Goal: Task Accomplishment & Management: Use online tool/utility

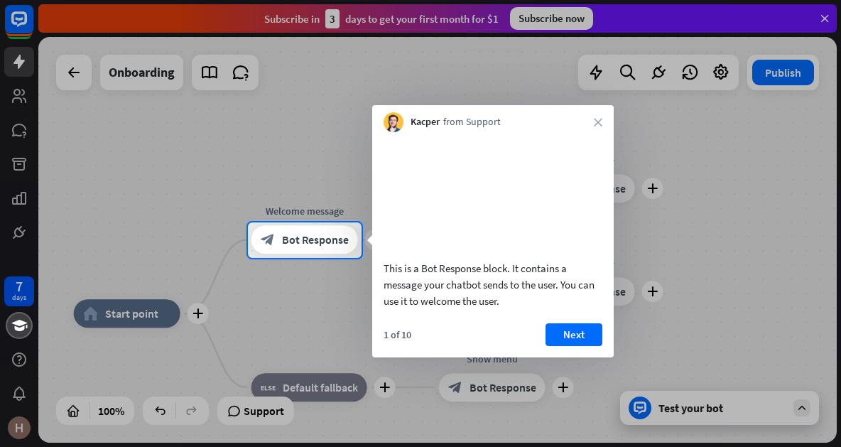
drag, startPoint x: 597, startPoint y: 122, endPoint x: 612, endPoint y: 129, distance: 15.6
click at [604, 119] on div "Kacper from Support close" at bounding box center [493, 118] width 242 height 27
click at [602, 120] on div "Kacper from Support close" at bounding box center [493, 118] width 242 height 27
click at [600, 121] on icon "close" at bounding box center [598, 122] width 9 height 9
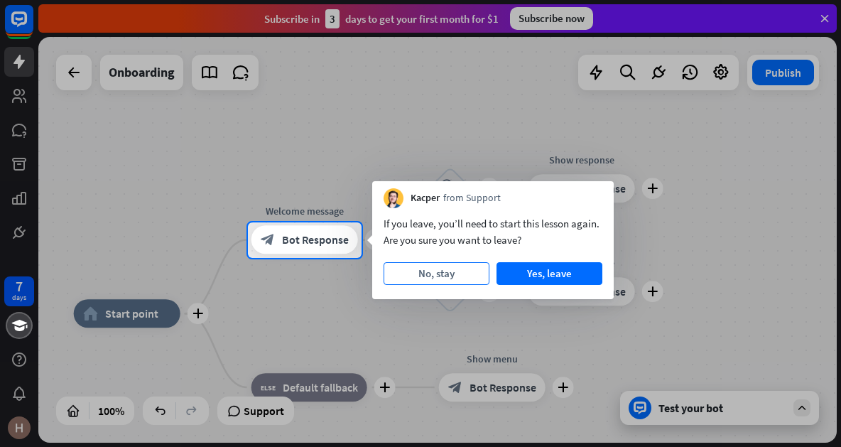
click at [467, 278] on button "No, stay" at bounding box center [437, 273] width 106 height 23
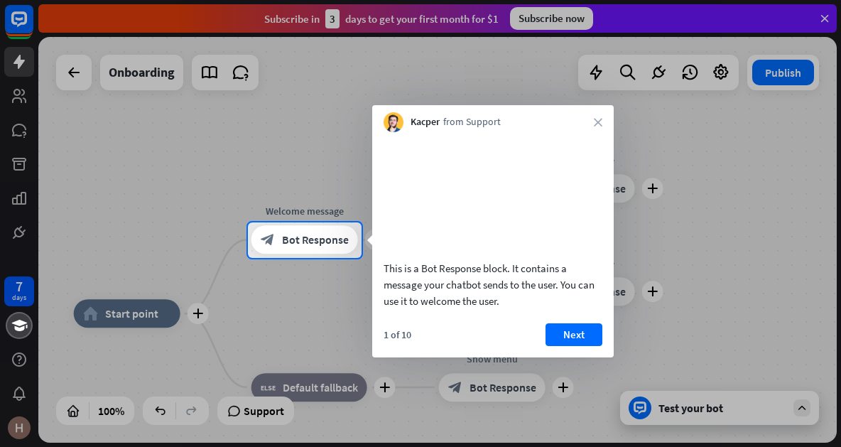
drag, startPoint x: 591, startPoint y: 129, endPoint x: 595, endPoint y: 121, distance: 8.9
click at [591, 129] on div "Kacper from Support close" at bounding box center [493, 118] width 242 height 27
click at [597, 121] on icon "close" at bounding box center [598, 122] width 9 height 9
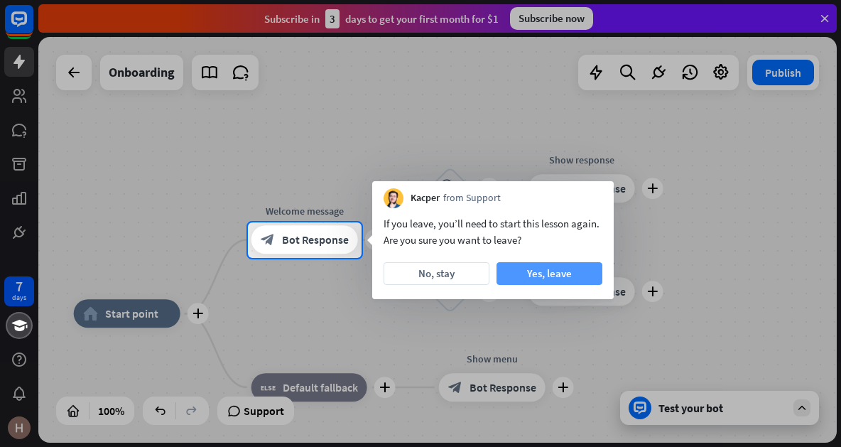
click at [534, 267] on button "Yes, leave" at bounding box center [550, 273] width 106 height 23
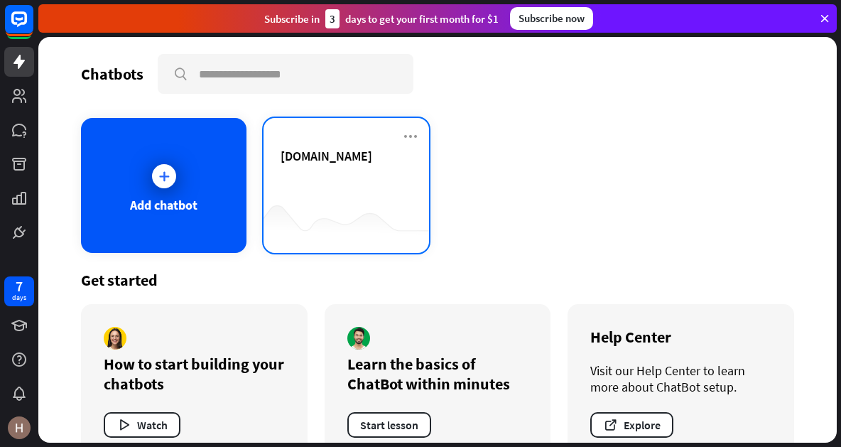
click at [320, 174] on div "[DOMAIN_NAME]" at bounding box center [346, 173] width 131 height 50
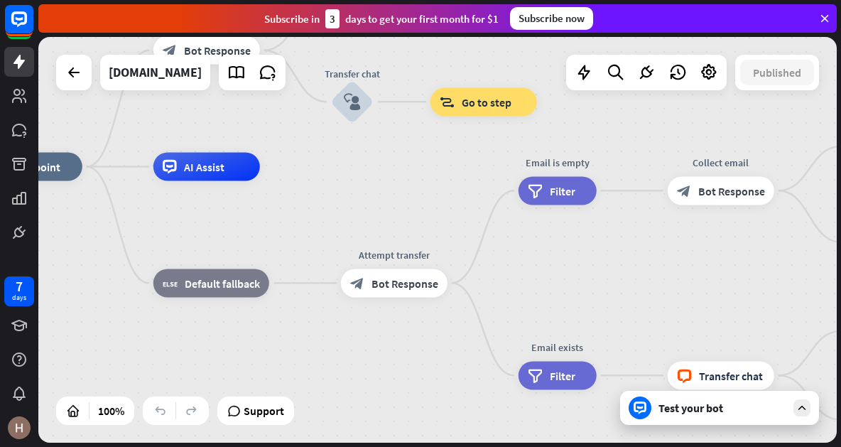
drag, startPoint x: 641, startPoint y: 305, endPoint x: 470, endPoint y: 234, distance: 185.1
click at [465, 235] on div "home_2 Start point Welcome message block_bot_response Bot Response Small talk b…" at bounding box center [375, 370] width 798 height 406
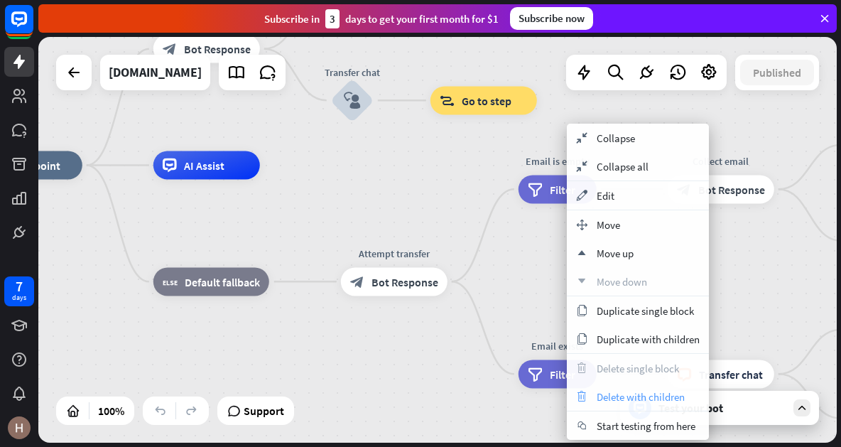
click at [650, 400] on span "Delete with children" at bounding box center [641, 396] width 88 height 13
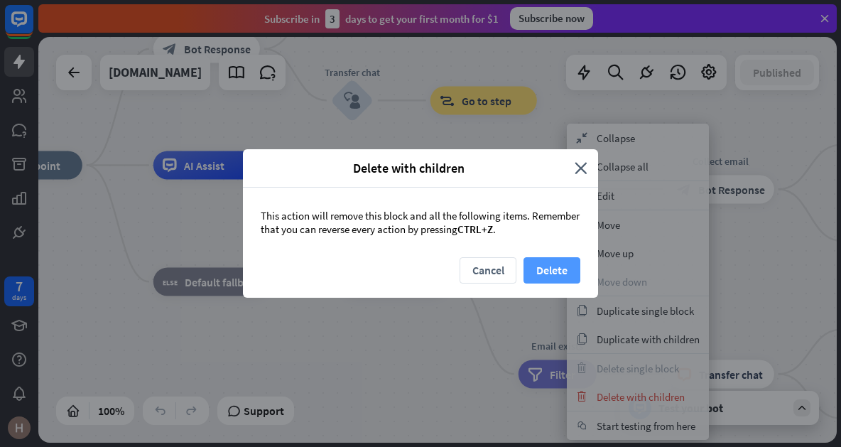
click at [564, 259] on button "Delete" at bounding box center [552, 270] width 57 height 26
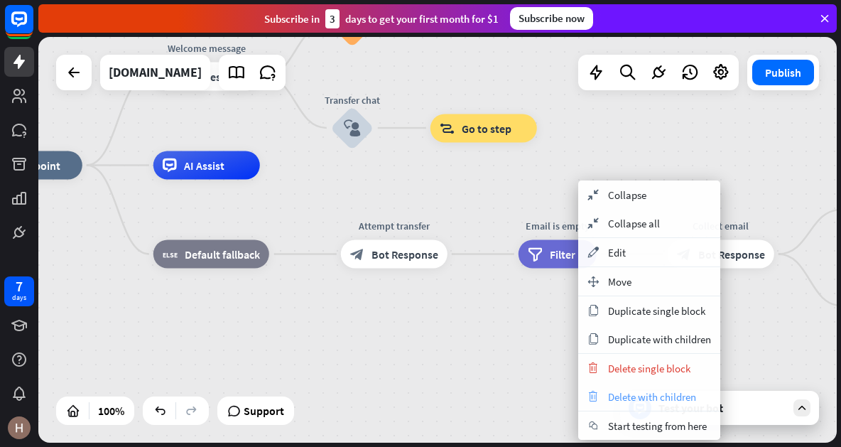
click at [644, 397] on span "Delete with children" at bounding box center [652, 396] width 88 height 13
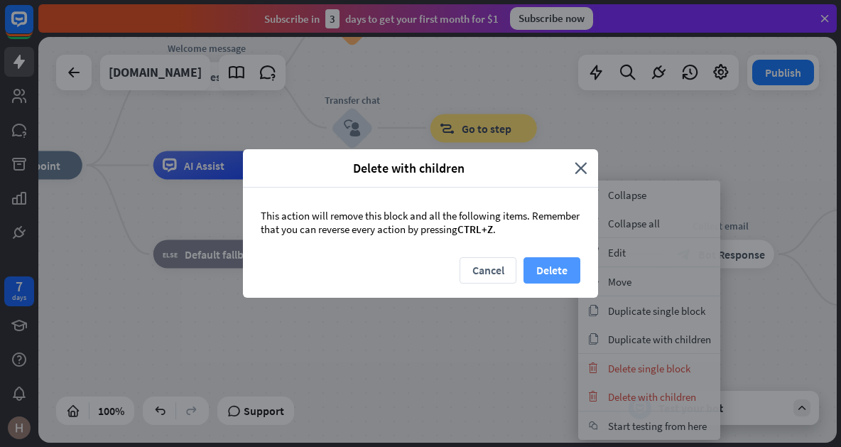
drag, startPoint x: 529, startPoint y: 264, endPoint x: 540, endPoint y: 266, distance: 10.9
click at [540, 266] on div "Cancel Delete" at bounding box center [420, 277] width 355 height 40
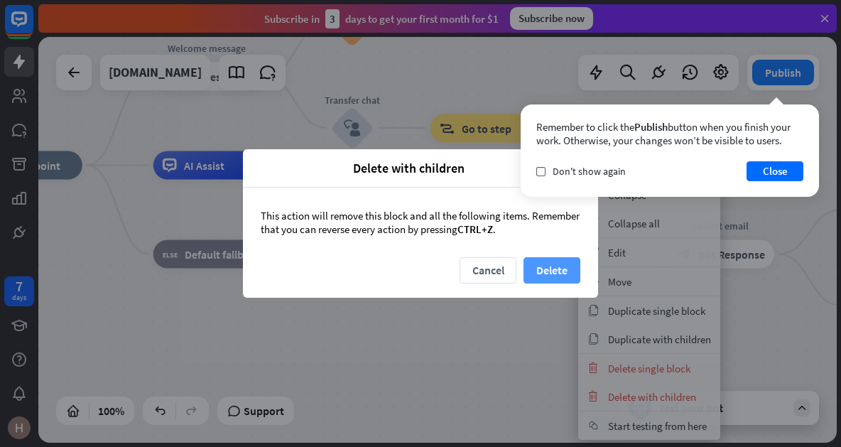
click at [541, 267] on button "Delete" at bounding box center [552, 270] width 57 height 26
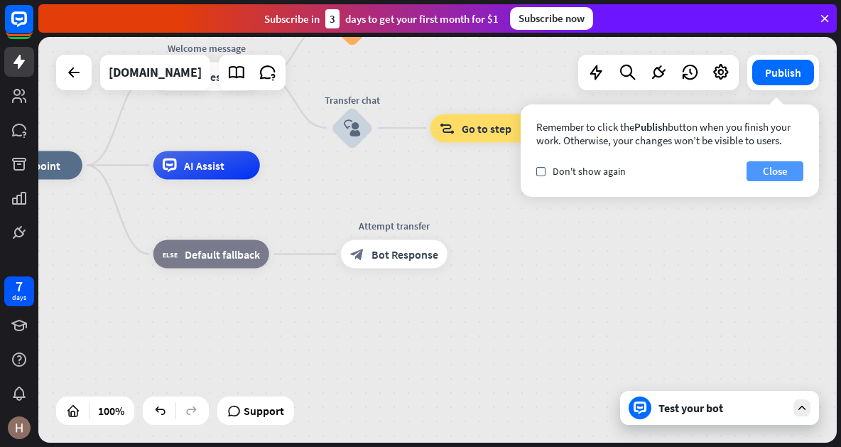
click at [771, 165] on button "Close" at bounding box center [775, 171] width 57 height 20
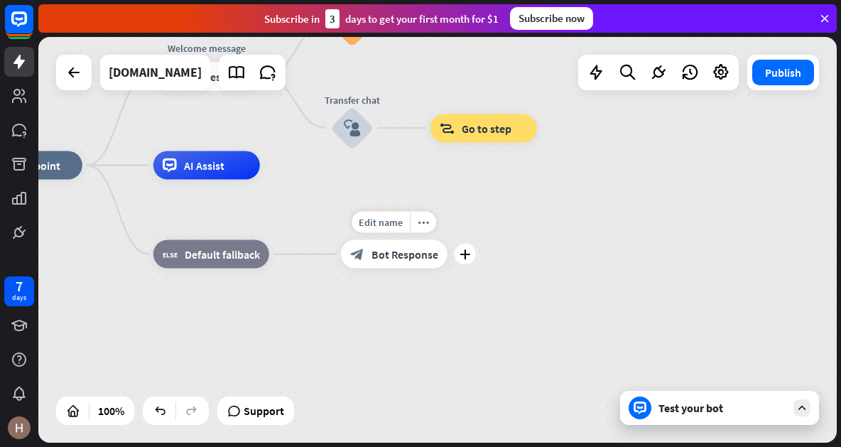
click at [462, 250] on icon "plus" at bounding box center [465, 254] width 11 height 10
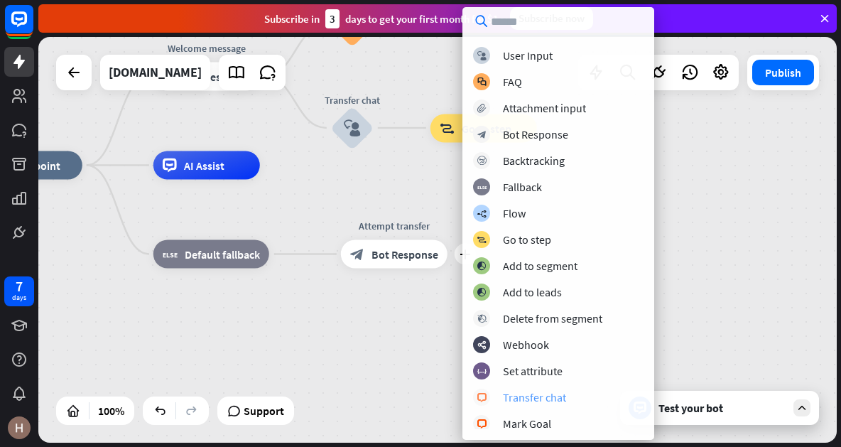
click at [526, 396] on div "Transfer chat" at bounding box center [534, 397] width 63 height 14
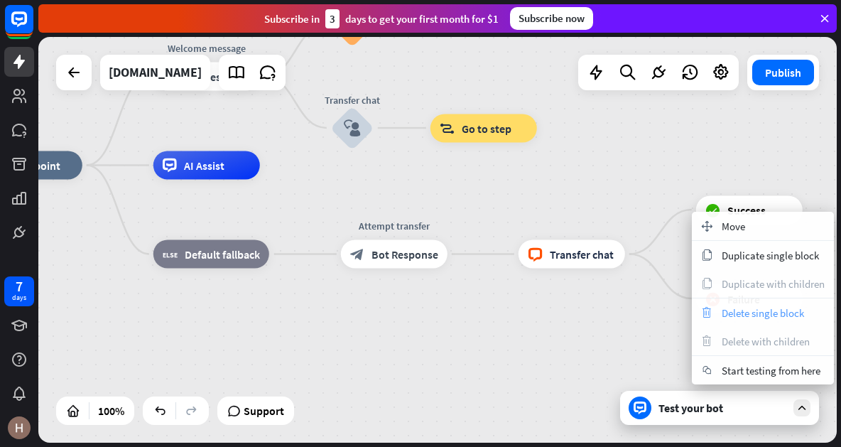
click at [763, 310] on span "Delete single block" at bounding box center [763, 312] width 82 height 13
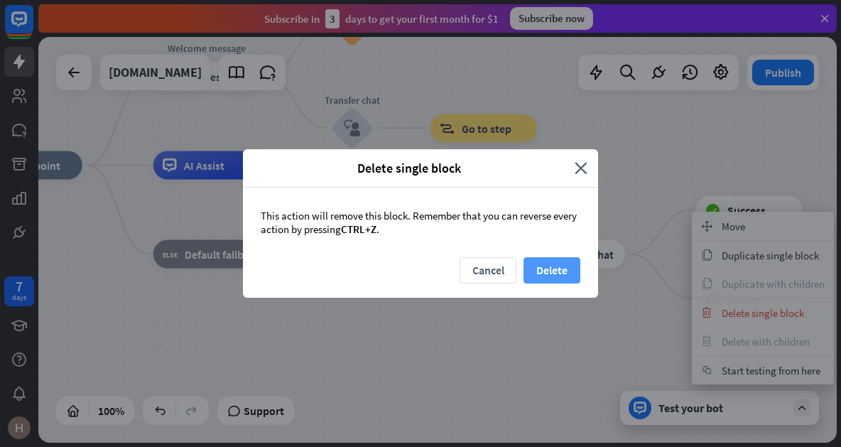
click at [555, 265] on button "Delete" at bounding box center [552, 270] width 57 height 26
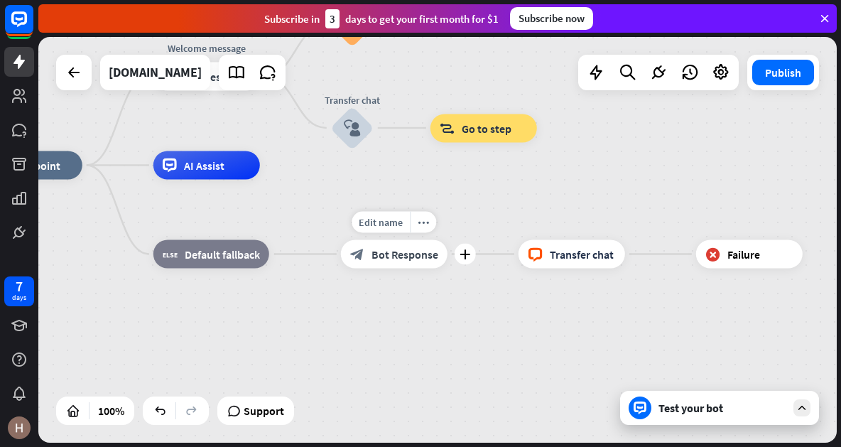
click at [394, 254] on span "Bot Response" at bounding box center [405, 254] width 67 height 14
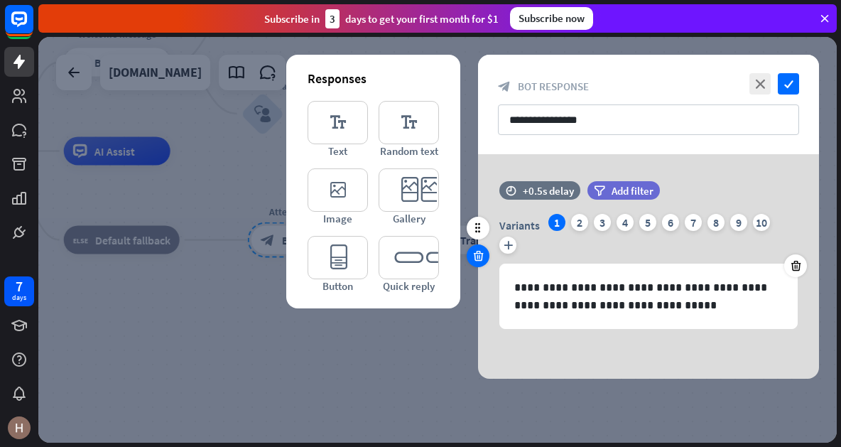
click at [479, 251] on icon at bounding box center [478, 255] width 13 height 13
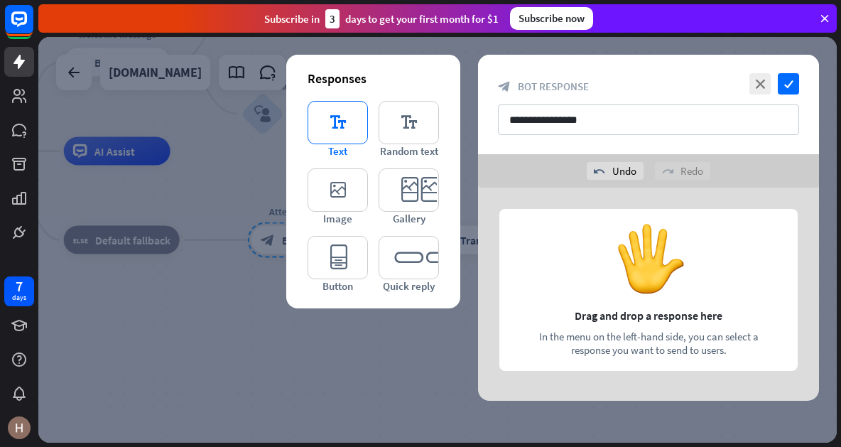
click at [337, 123] on icon "editor_text" at bounding box center [338, 122] width 60 height 43
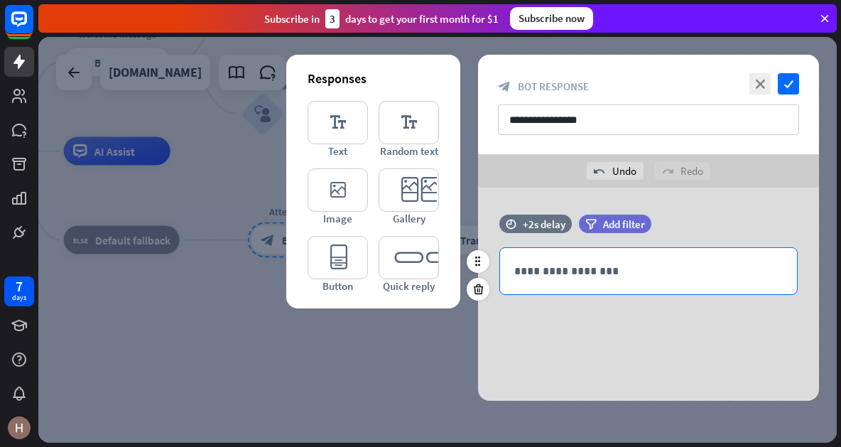
click at [597, 278] on p "**********" at bounding box center [648, 271] width 269 height 18
click at [607, 273] on p "**********" at bounding box center [648, 271] width 269 height 18
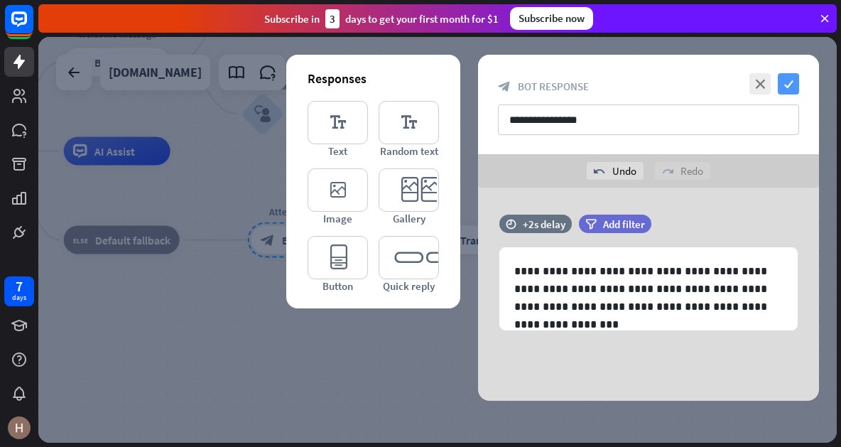
click at [791, 76] on icon "check" at bounding box center [788, 83] width 21 height 21
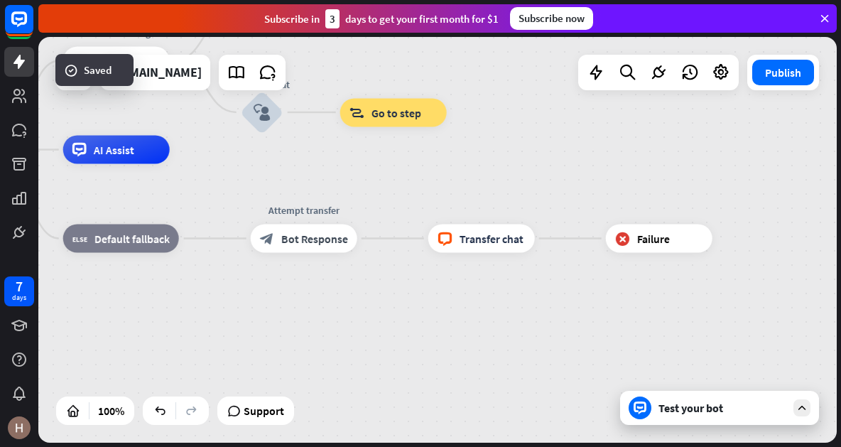
drag, startPoint x: 387, startPoint y: 332, endPoint x: 411, endPoint y: 315, distance: 29.4
click at [496, 412] on div "home_2 Start point Welcome message block_bot_response Bot Response Small talk b…" at bounding box center [285, 353] width 798 height 406
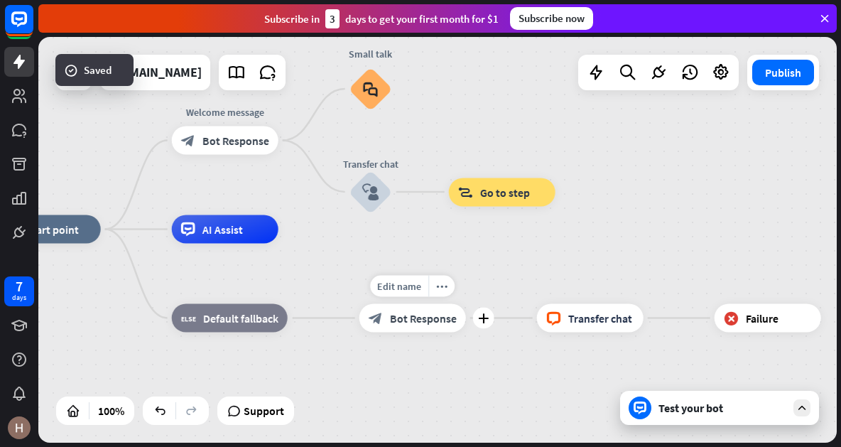
drag, startPoint x: 352, startPoint y: 282, endPoint x: 367, endPoint y: 312, distance: 33.0
click at [367, 312] on div "Attempt transfer block_bot_response Bot Response" at bounding box center [412, 318] width 107 height 28
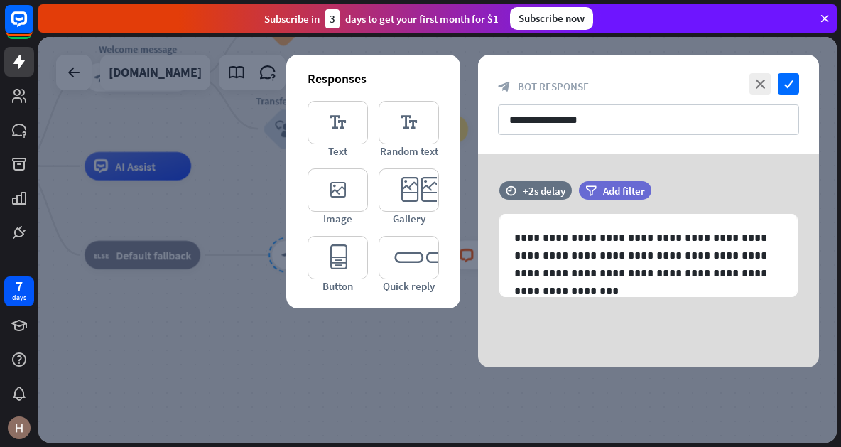
drag, startPoint x: 207, startPoint y: 141, endPoint x: 215, endPoint y: 144, distance: 8.6
click at [208, 143] on div at bounding box center [437, 240] width 798 height 406
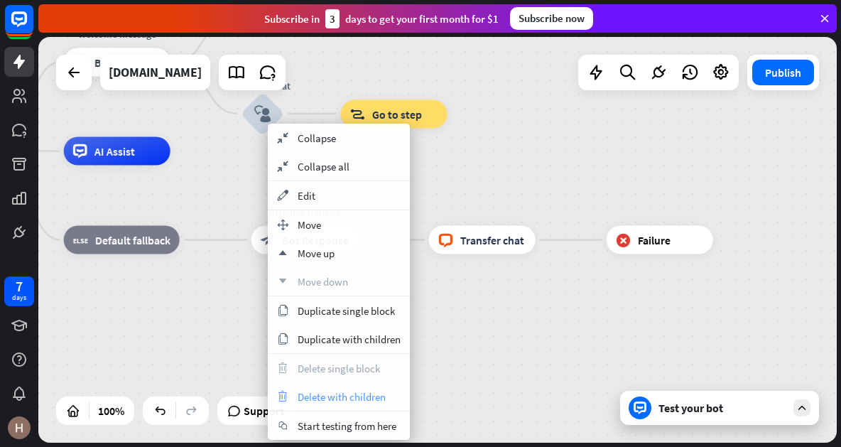
click at [346, 398] on span "Delete with children" at bounding box center [342, 396] width 88 height 13
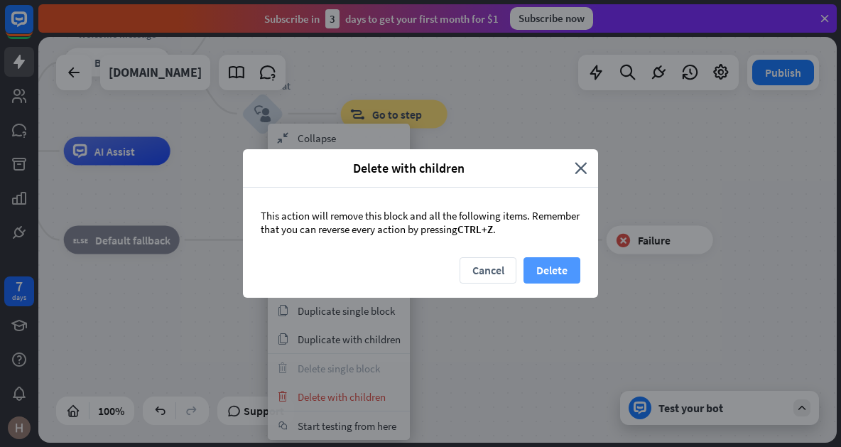
click at [558, 268] on button "Delete" at bounding box center [552, 270] width 57 height 26
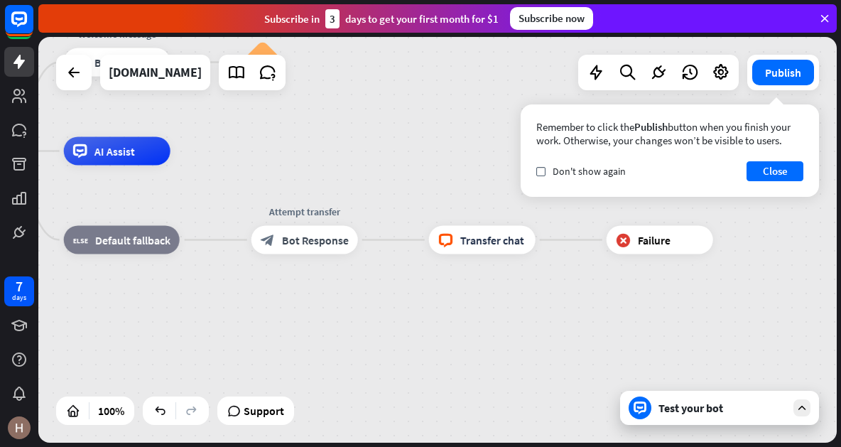
drag, startPoint x: 337, startPoint y: 99, endPoint x: 420, endPoint y: 189, distance: 122.7
click at [426, 192] on div "home_2 Start point Welcome message block_bot_response Bot Response Small talk b…" at bounding box center [437, 240] width 798 height 406
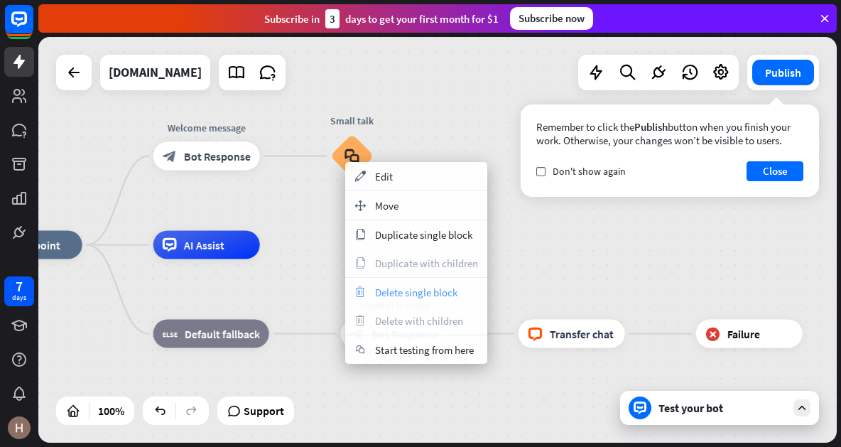
click at [452, 293] on span "Delete single block" at bounding box center [416, 292] width 82 height 13
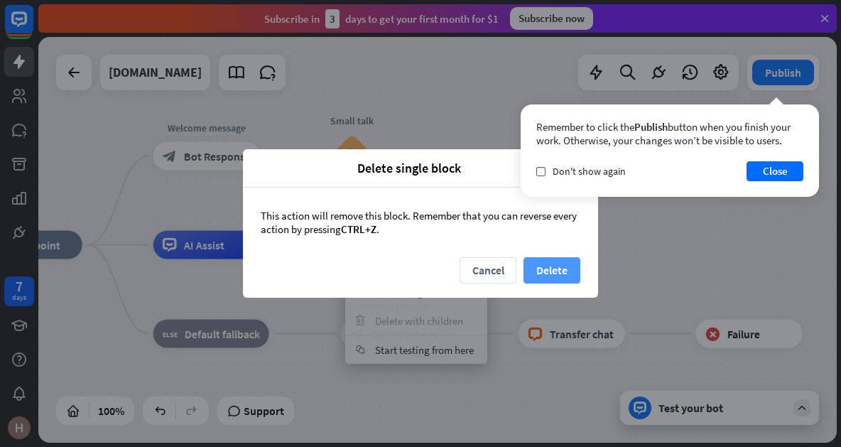
click at [565, 271] on button "Delete" at bounding box center [552, 270] width 57 height 26
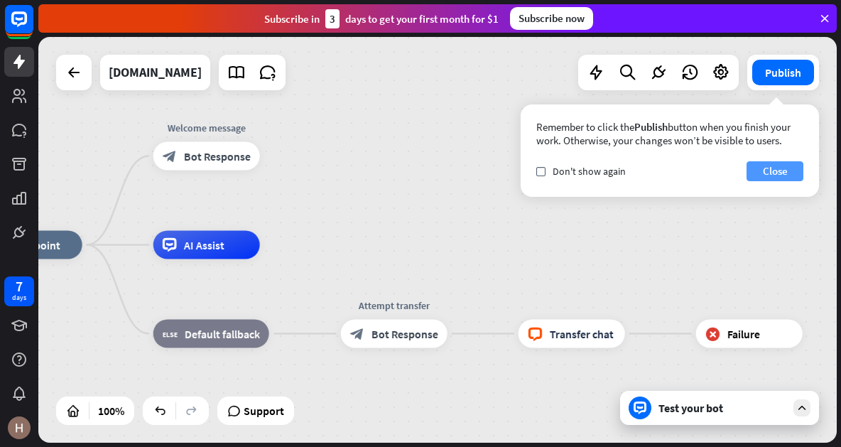
drag, startPoint x: 771, startPoint y: 171, endPoint x: 750, endPoint y: 164, distance: 21.8
click at [770, 171] on button "Close" at bounding box center [775, 171] width 57 height 20
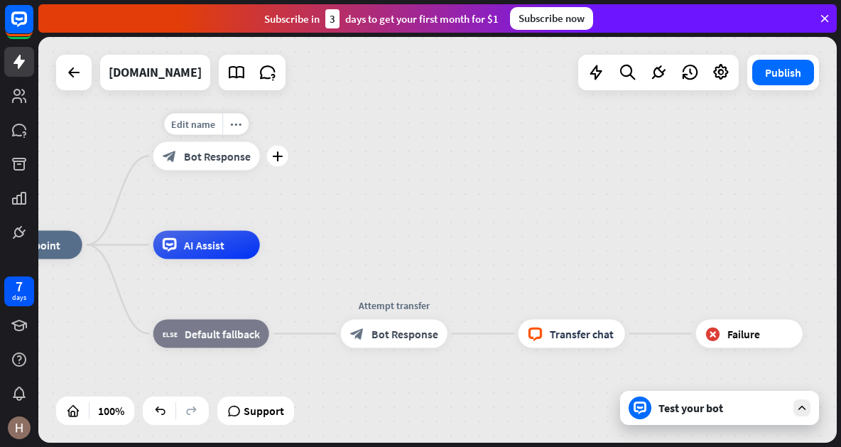
click at [211, 154] on span "Bot Response" at bounding box center [217, 156] width 67 height 14
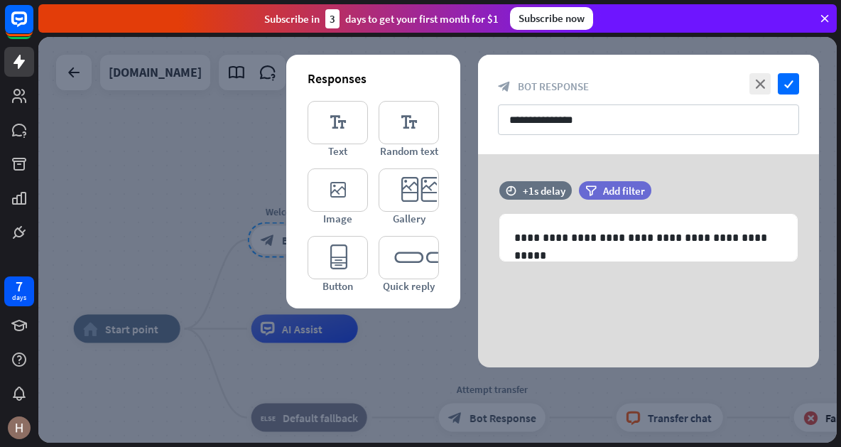
click at [482, 256] on icon at bounding box center [478, 255] width 13 height 13
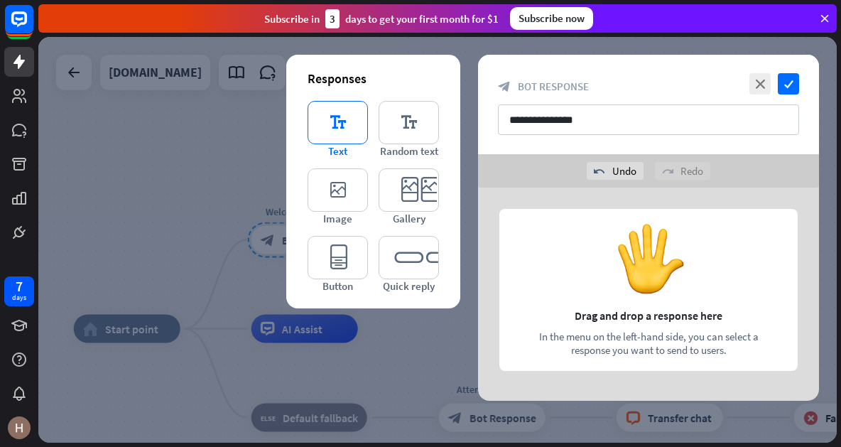
click at [349, 114] on icon "editor_text" at bounding box center [338, 122] width 60 height 43
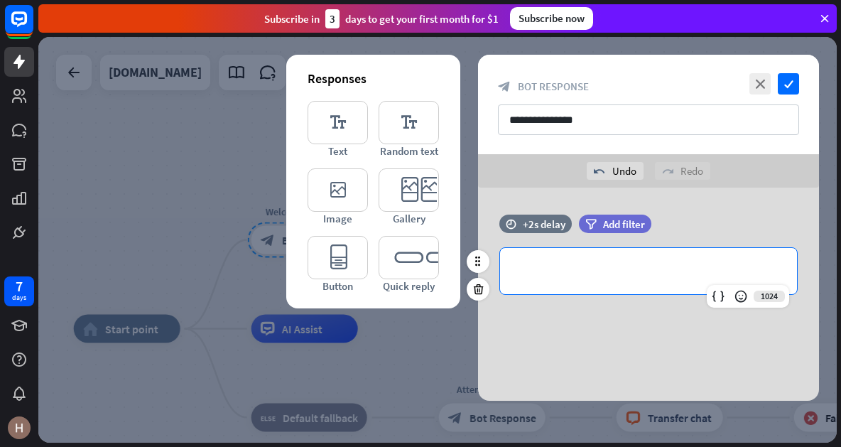
click at [565, 273] on p "**********" at bounding box center [648, 271] width 269 height 18
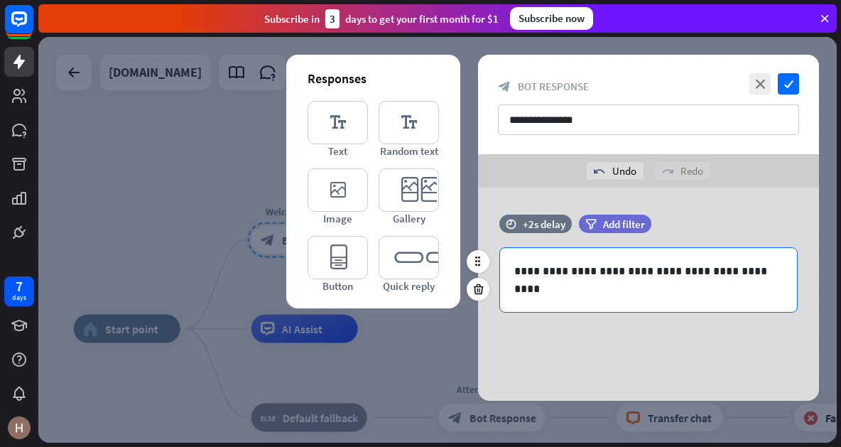
click at [568, 303] on div "**********" at bounding box center [648, 280] width 297 height 64
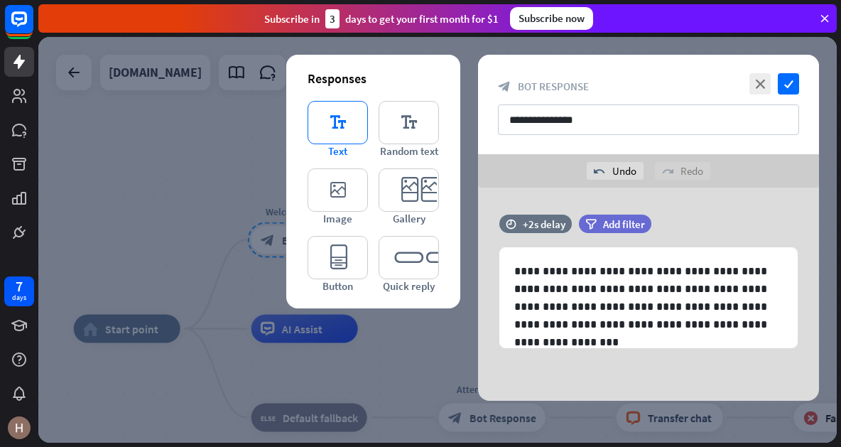
click at [337, 107] on icon "editor_text" at bounding box center [338, 122] width 60 height 43
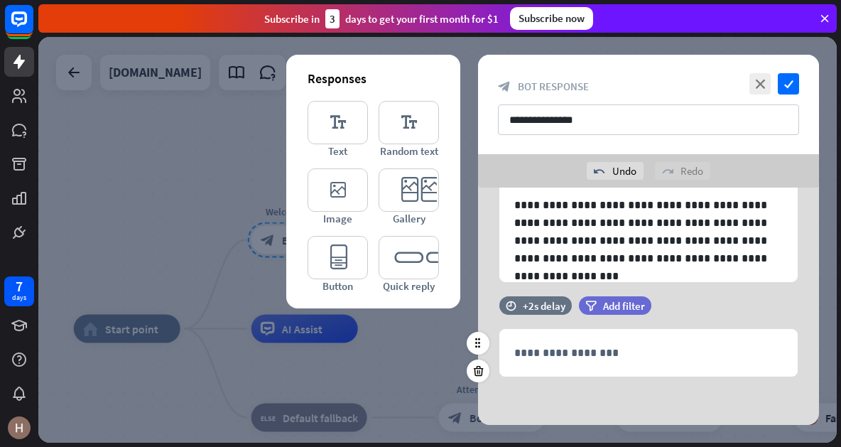
click at [649, 391] on div "**********" at bounding box center [648, 273] width 341 height 305
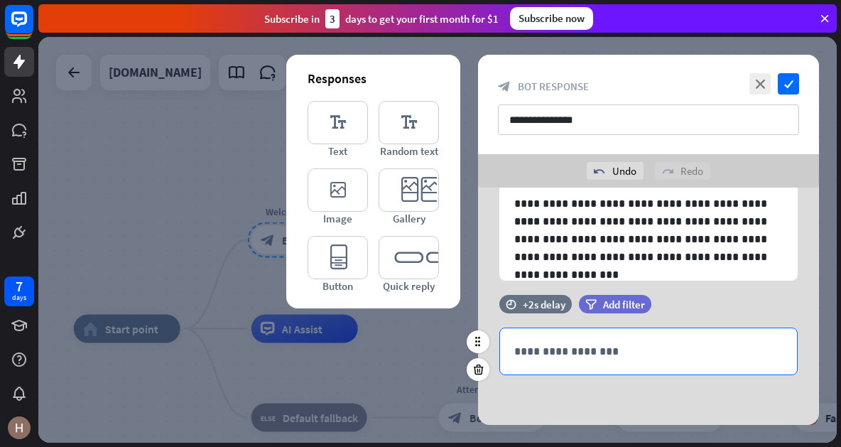
click at [661, 349] on p "**********" at bounding box center [648, 351] width 269 height 18
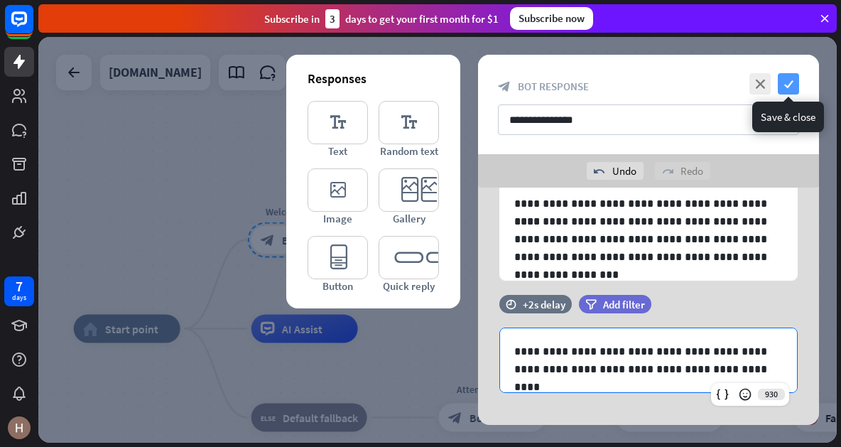
click at [793, 77] on icon "check" at bounding box center [788, 83] width 21 height 21
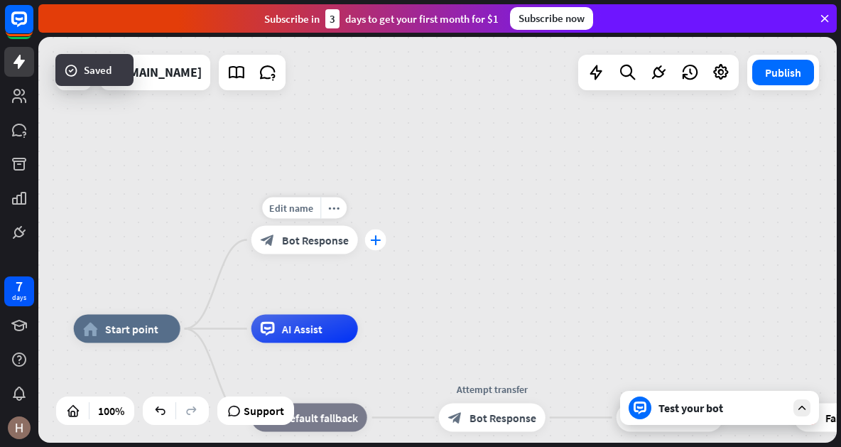
click at [379, 244] on icon "plus" at bounding box center [375, 240] width 11 height 10
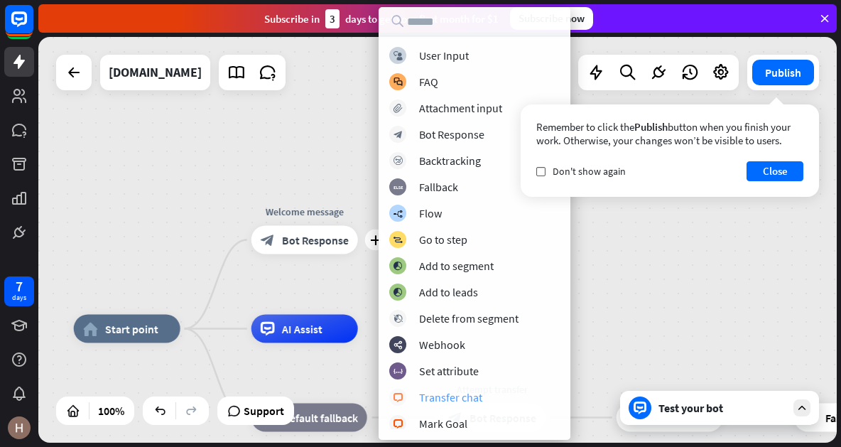
click at [455, 398] on div "Transfer chat" at bounding box center [450, 397] width 63 height 14
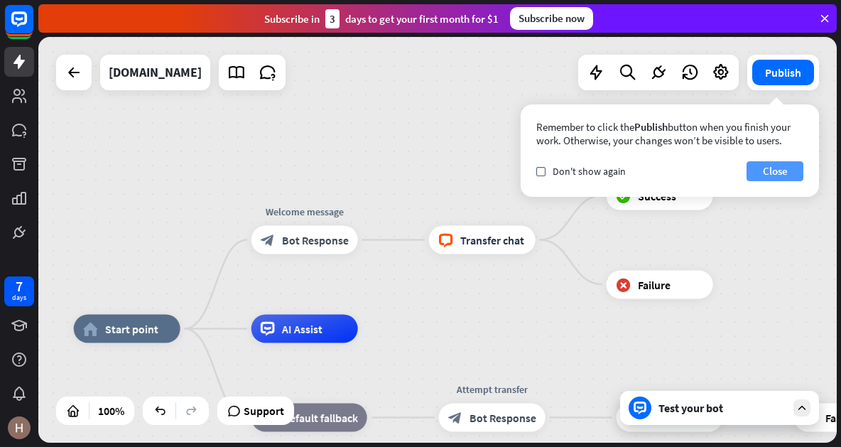
drag, startPoint x: 781, startPoint y: 163, endPoint x: 800, endPoint y: 151, distance: 23.1
click at [781, 164] on button "Close" at bounding box center [775, 171] width 57 height 20
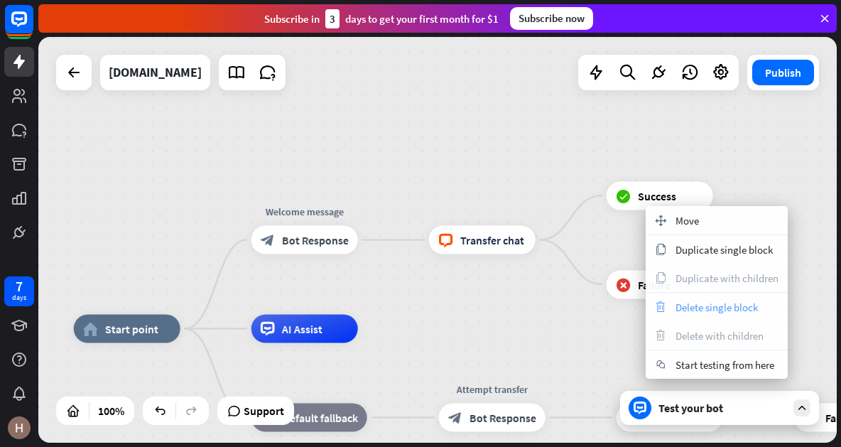
click at [722, 298] on div "trash Delete single block" at bounding box center [717, 307] width 142 height 28
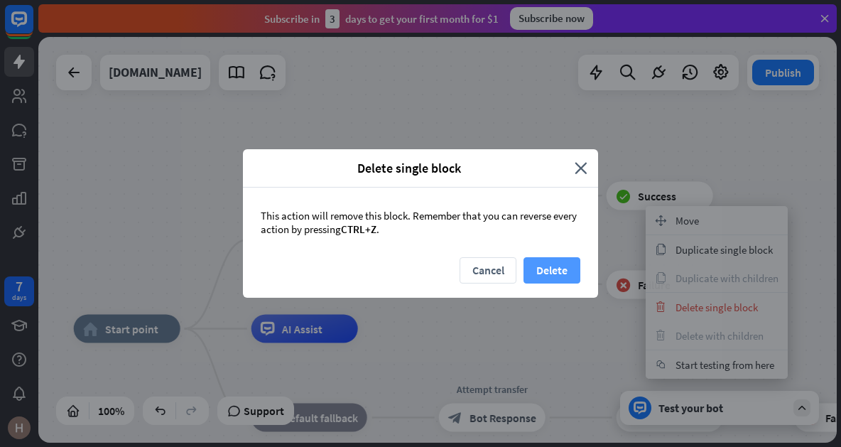
click at [558, 264] on button "Delete" at bounding box center [552, 270] width 57 height 26
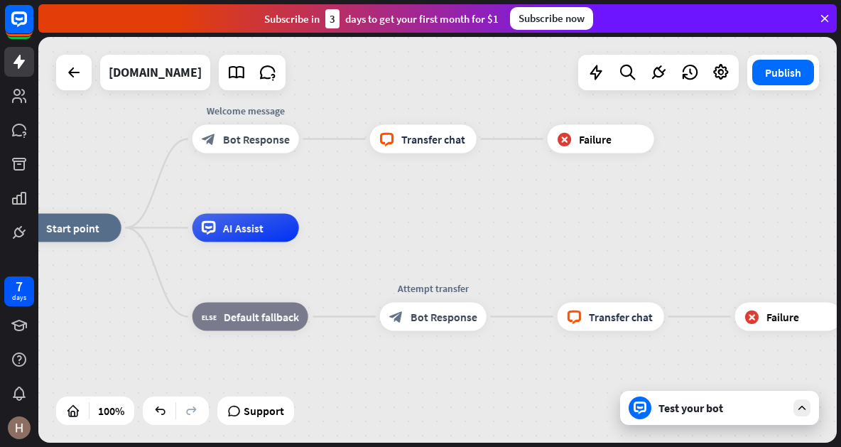
drag, startPoint x: 611, startPoint y: 335, endPoint x: 543, endPoint y: 215, distance: 137.7
click at [545, 228] on div "home_2 Start point Welcome message block_bot_response Bot Response block_livech…" at bounding box center [414, 431] width 798 height 406
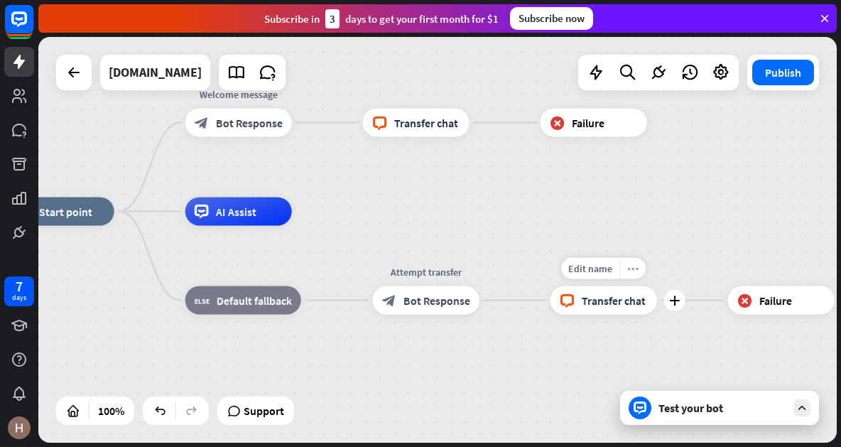
drag, startPoint x: 580, startPoint y: 286, endPoint x: 626, endPoint y: 268, distance: 49.7
click at [624, 286] on div "Edit name more_horiz plus block_livechat Transfer chat" at bounding box center [604, 300] width 107 height 28
click at [764, 408] on div "Test your bot" at bounding box center [722, 408] width 128 height 14
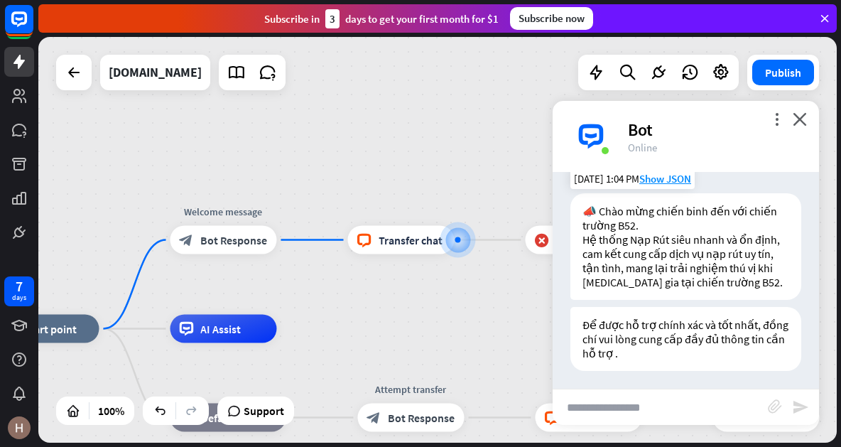
scroll to position [23, 0]
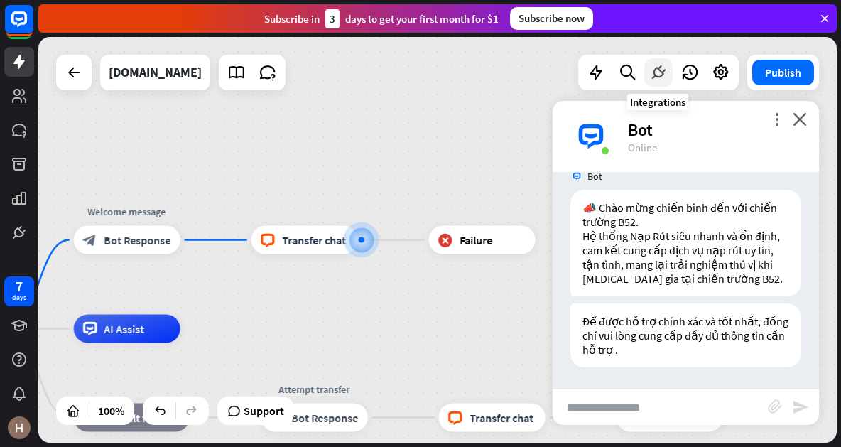
click at [649, 74] on div at bounding box center [658, 72] width 28 height 28
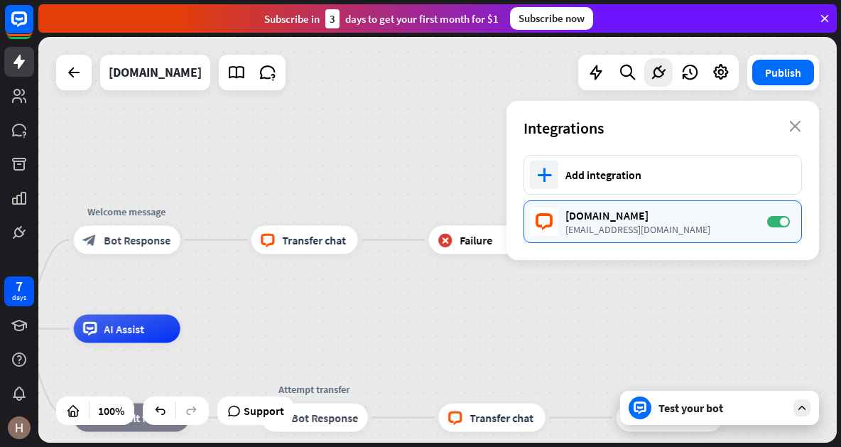
click at [604, 224] on div "[EMAIL_ADDRESS][DOMAIN_NAME]" at bounding box center [659, 229] width 188 height 13
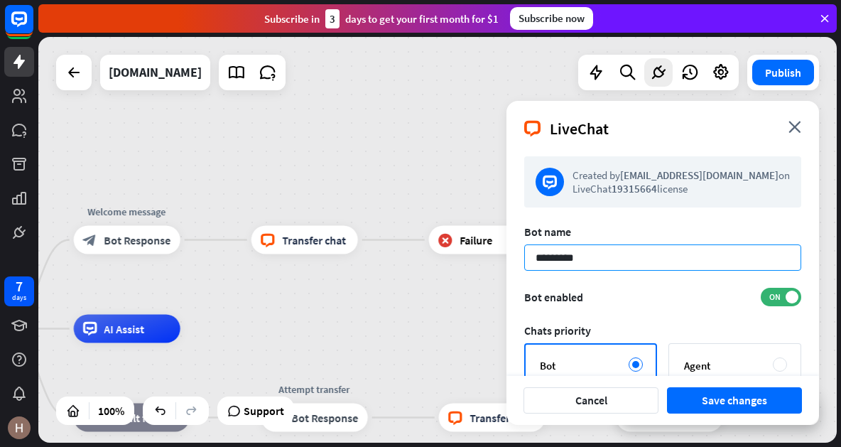
click at [654, 251] on input "*********" at bounding box center [662, 257] width 277 height 26
type input "**********"
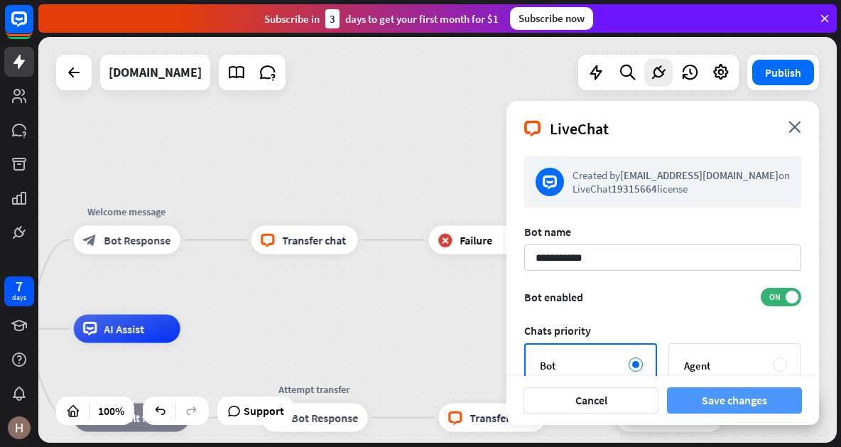
click at [708, 410] on button "Save changes" at bounding box center [734, 400] width 135 height 26
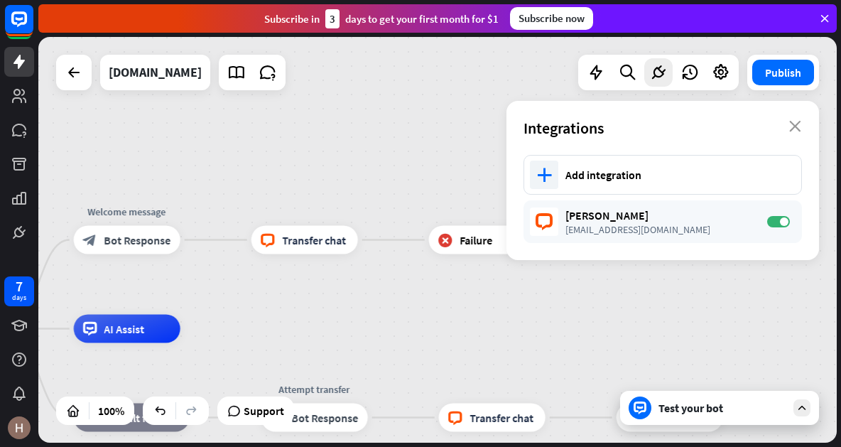
click at [786, 74] on button "Publish" at bounding box center [783, 73] width 62 height 26
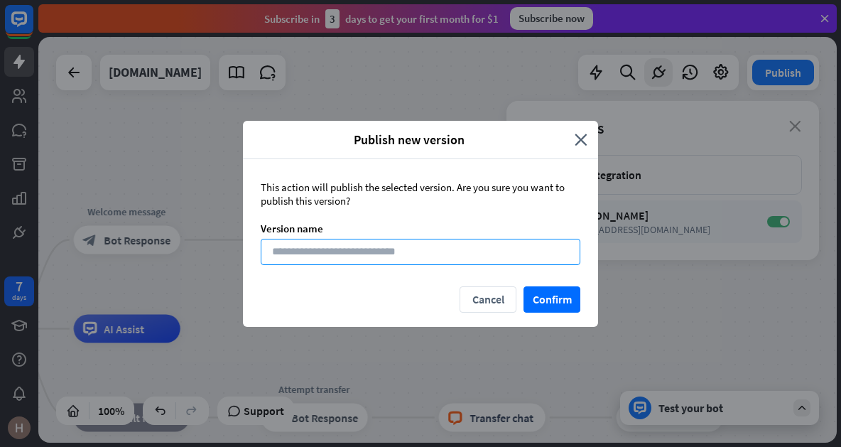
click at [453, 244] on input at bounding box center [421, 252] width 320 height 26
type input "**********"
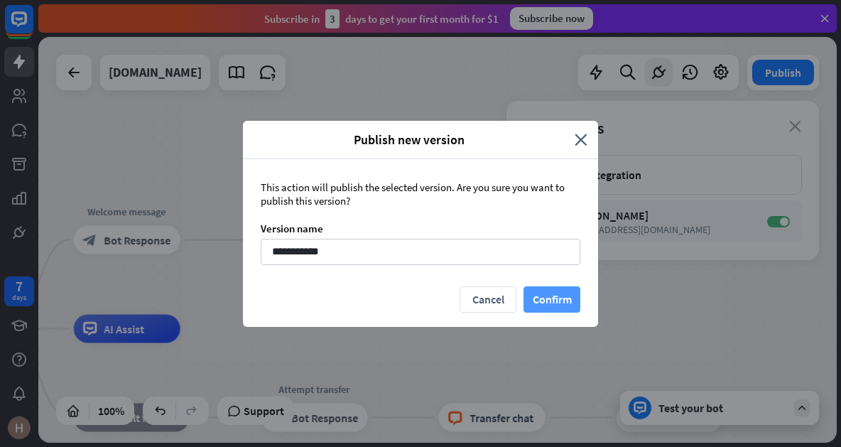
click at [563, 305] on button "Confirm" at bounding box center [552, 299] width 57 height 26
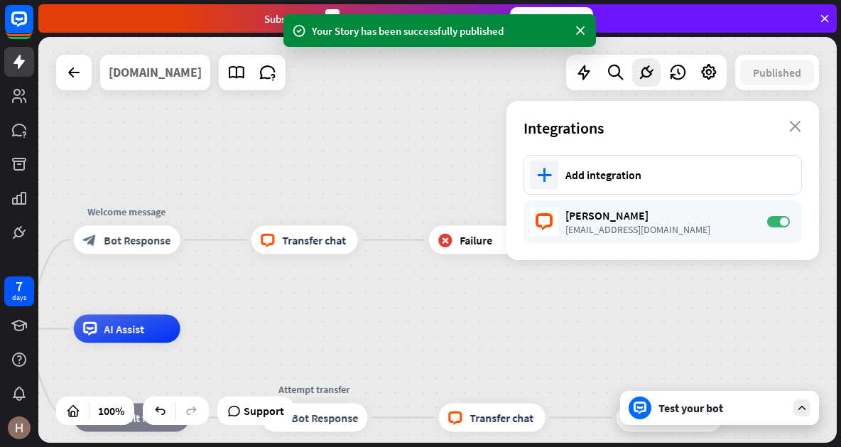
click at [130, 82] on div "[DOMAIN_NAME]" at bounding box center [155, 73] width 93 height 36
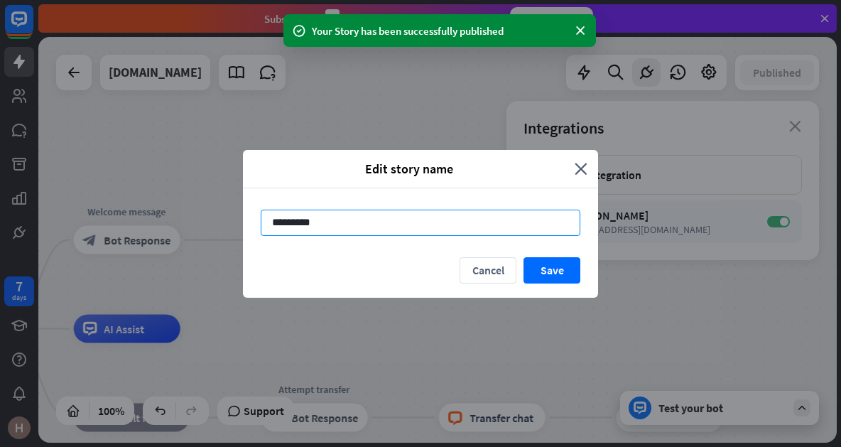
drag, startPoint x: 369, startPoint y: 218, endPoint x: 288, endPoint y: 221, distance: 80.3
click at [288, 221] on input "*********" at bounding box center [421, 223] width 320 height 26
type input "*"
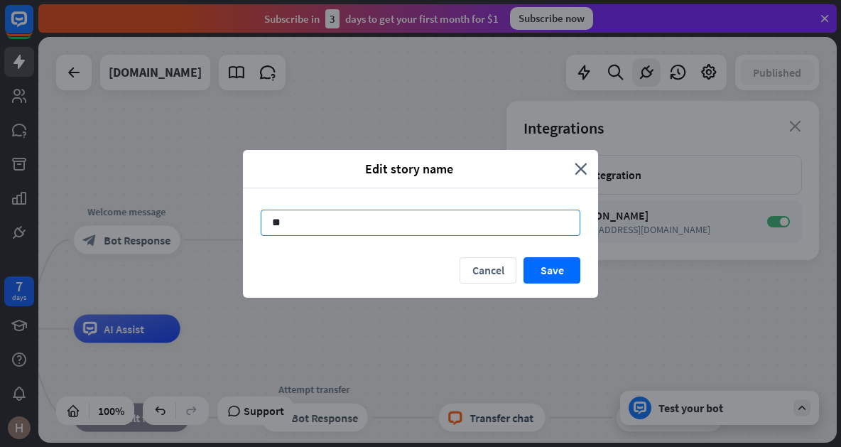
type input "*"
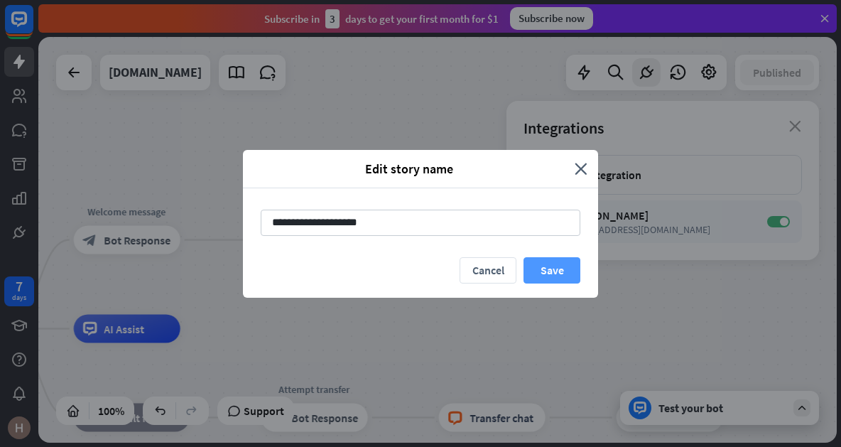
type input "**********"
click at [551, 275] on button "Save" at bounding box center [552, 270] width 57 height 26
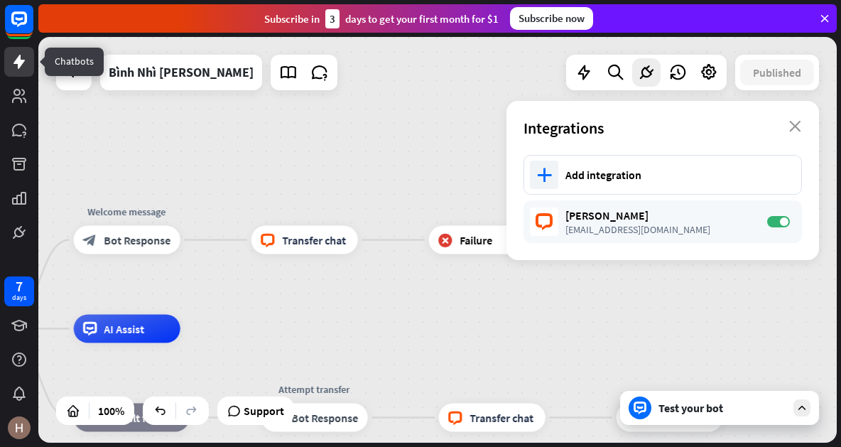
drag, startPoint x: 20, startPoint y: 71, endPoint x: 137, endPoint y: 31, distance: 124.0
click at [22, 71] on link at bounding box center [19, 62] width 30 height 30
